Goal: Task Accomplishment & Management: Manage account settings

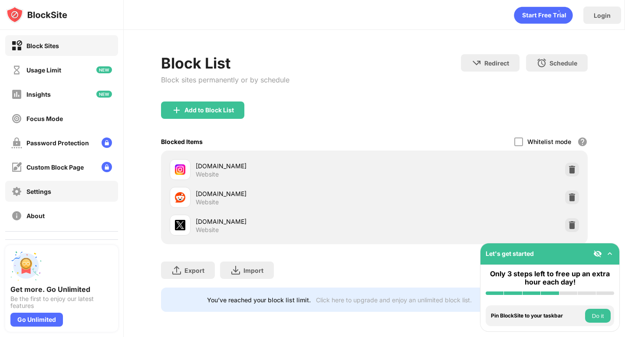
scroll to position [44, 0]
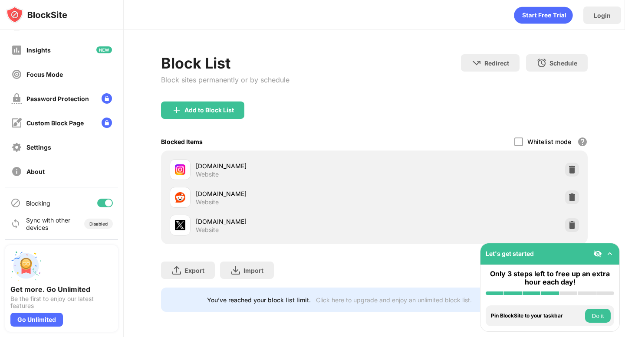
click at [100, 204] on div at bounding box center [105, 203] width 16 height 9
click at [104, 204] on div at bounding box center [101, 203] width 7 height 7
drag, startPoint x: 118, startPoint y: 208, endPoint x: 109, endPoint y: 204, distance: 8.9
click at [109, 204] on div "Blocking" at bounding box center [61, 203] width 113 height 21
click at [109, 204] on div at bounding box center [108, 203] width 7 height 7
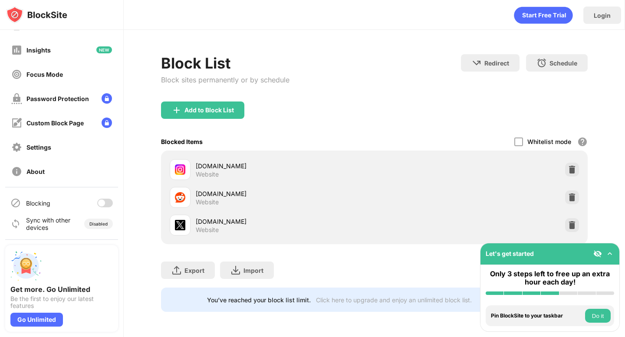
click at [105, 208] on div "Blocking" at bounding box center [61, 203] width 113 height 21
click at [106, 202] on div at bounding box center [105, 203] width 16 height 9
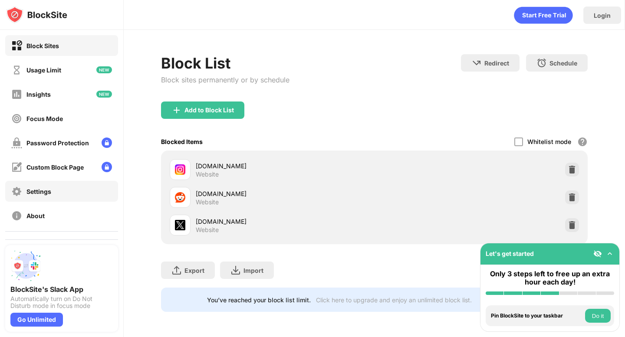
scroll to position [44, 0]
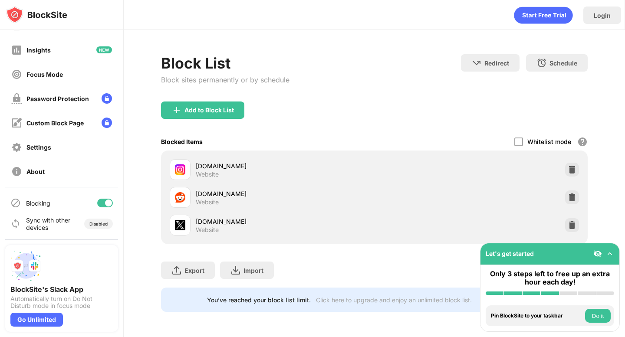
click at [99, 201] on div at bounding box center [105, 203] width 16 height 9
click at [105, 205] on div at bounding box center [105, 203] width 16 height 9
